Goal: Information Seeking & Learning: Learn about a topic

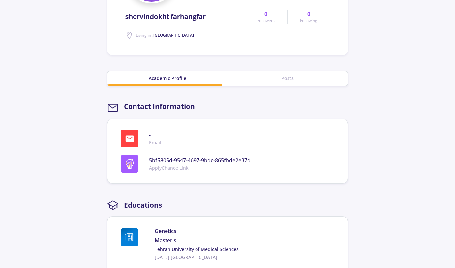
scroll to position [133, 0]
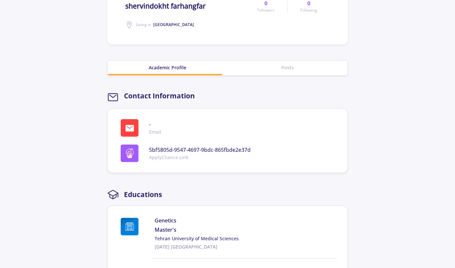
click at [285, 67] on div "Posts" at bounding box center [288, 67] width 120 height 7
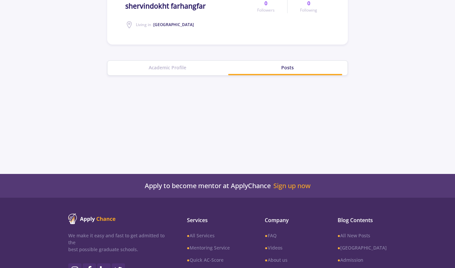
click at [171, 68] on div "Academic Profile" at bounding box center [168, 67] width 120 height 7
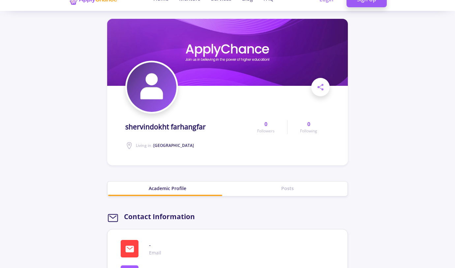
scroll to position [10, 0]
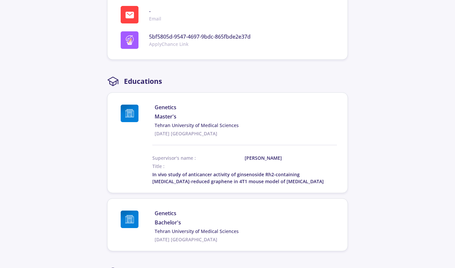
scroll to position [256, 0]
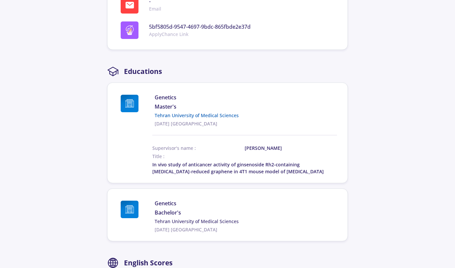
click at [188, 115] on link "Tehran University of Medical Sciences" at bounding box center [246, 115] width 182 height 7
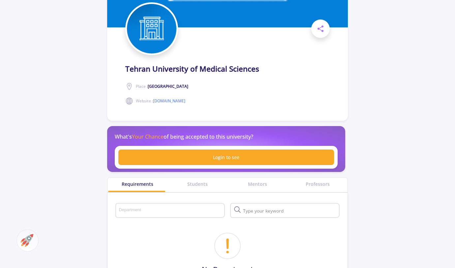
scroll to position [116, 0]
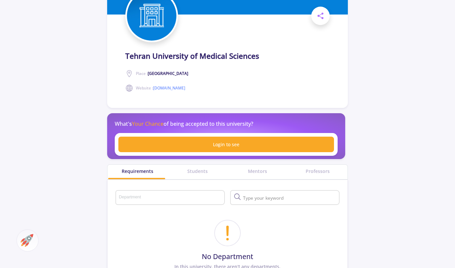
click at [169, 58] on h1 "Tehran University of Medical Sciences" at bounding box center [192, 55] width 134 height 9
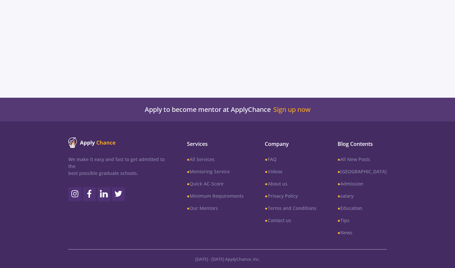
scroll to position [256, 0]
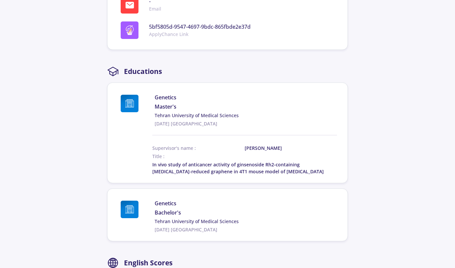
click at [239, 93] on span "Genetics" at bounding box center [246, 97] width 182 height 8
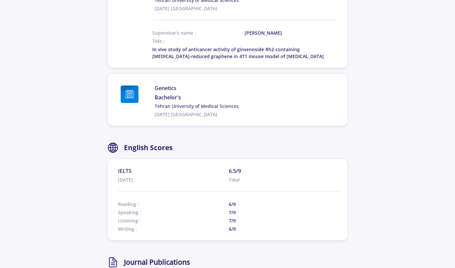
scroll to position [377, 0]
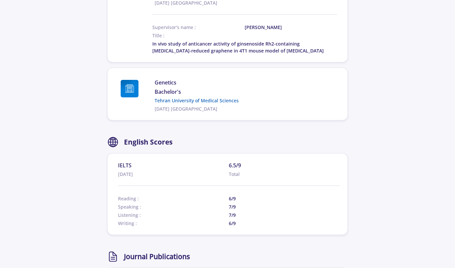
click at [184, 100] on link "Tehran University of Medical Sciences" at bounding box center [246, 100] width 182 height 7
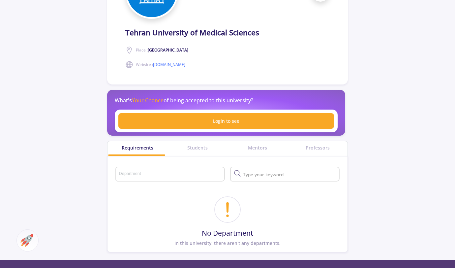
scroll to position [138, 0]
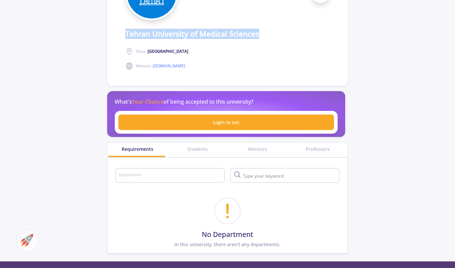
drag, startPoint x: 126, startPoint y: 34, endPoint x: 259, endPoint y: 32, distance: 133.3
click at [259, 32] on div "Tehran University of Medical Sciences Place : Iran Website : www.tums.ac.ir" at bounding box center [193, 47] width 137 height 46
copy h1 "Tehran University of Medical Sciences"
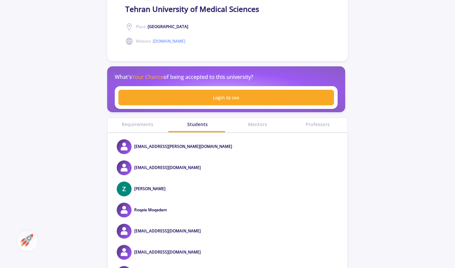
scroll to position [1505, 0]
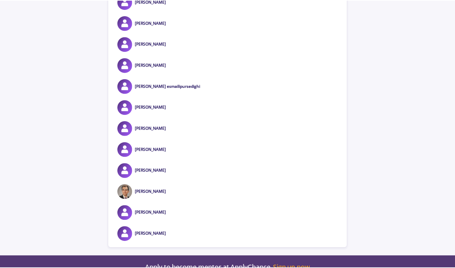
scroll to position [10220, 0]
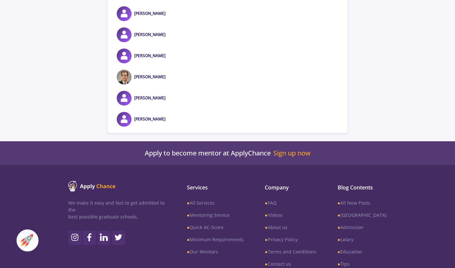
scroll to position [10183, 0]
